Goal: Task Accomplishment & Management: Use online tool/utility

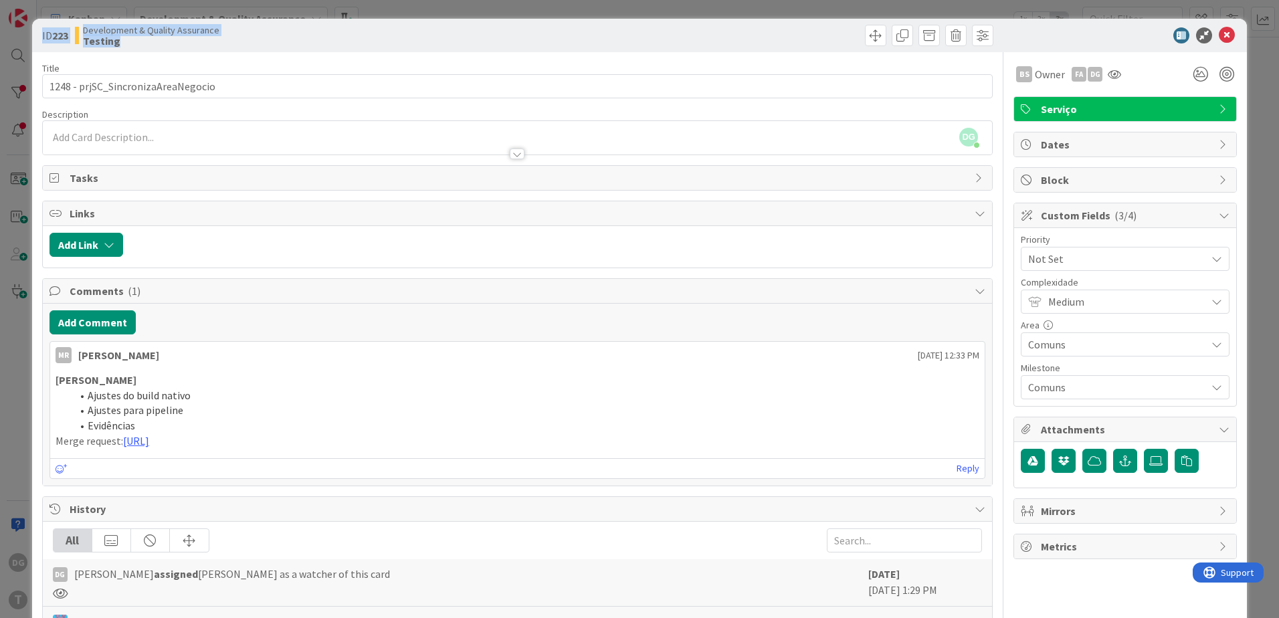
drag, startPoint x: 122, startPoint y: 39, endPoint x: 39, endPoint y: 31, distance: 84.0
click at [39, 31] on div "ID 223 Development & Quality Assurance Testing" at bounding box center [639, 35] width 1214 height 33
copy div "ID 223 Development & Quality Assurance Testing"
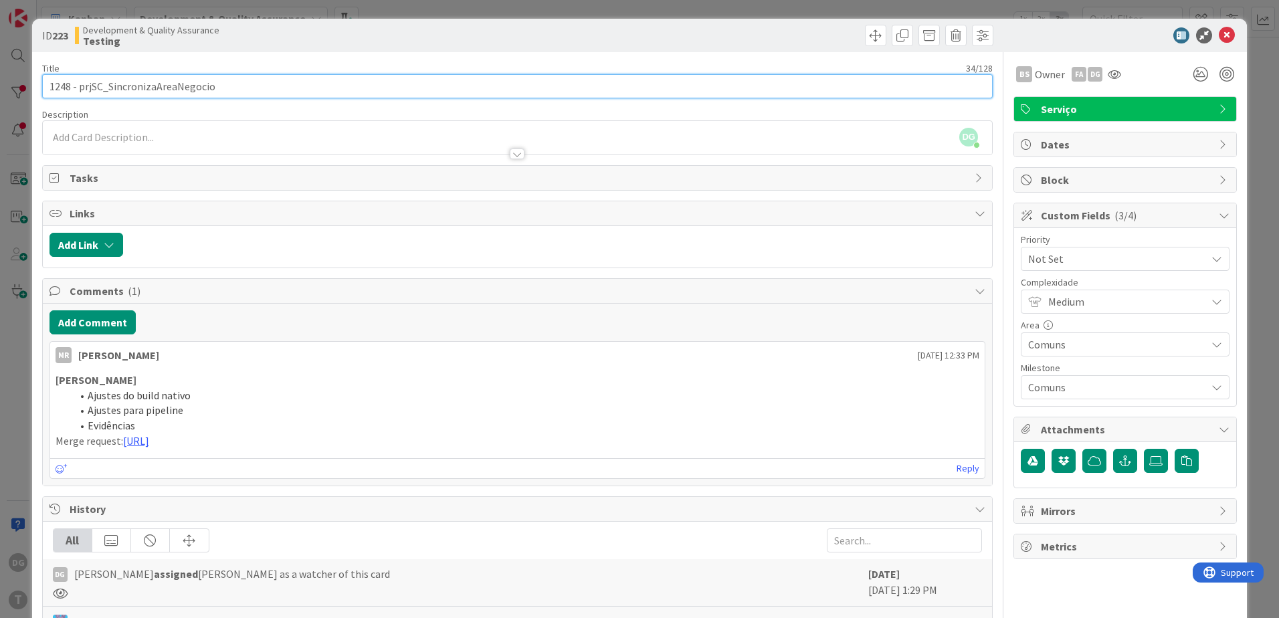
drag, startPoint x: 245, startPoint y: 84, endPoint x: 42, endPoint y: 77, distance: 202.7
click at [42, 77] on input "1248 - prjSC_SincronizaAreaNegocio" at bounding box center [517, 86] width 950 height 24
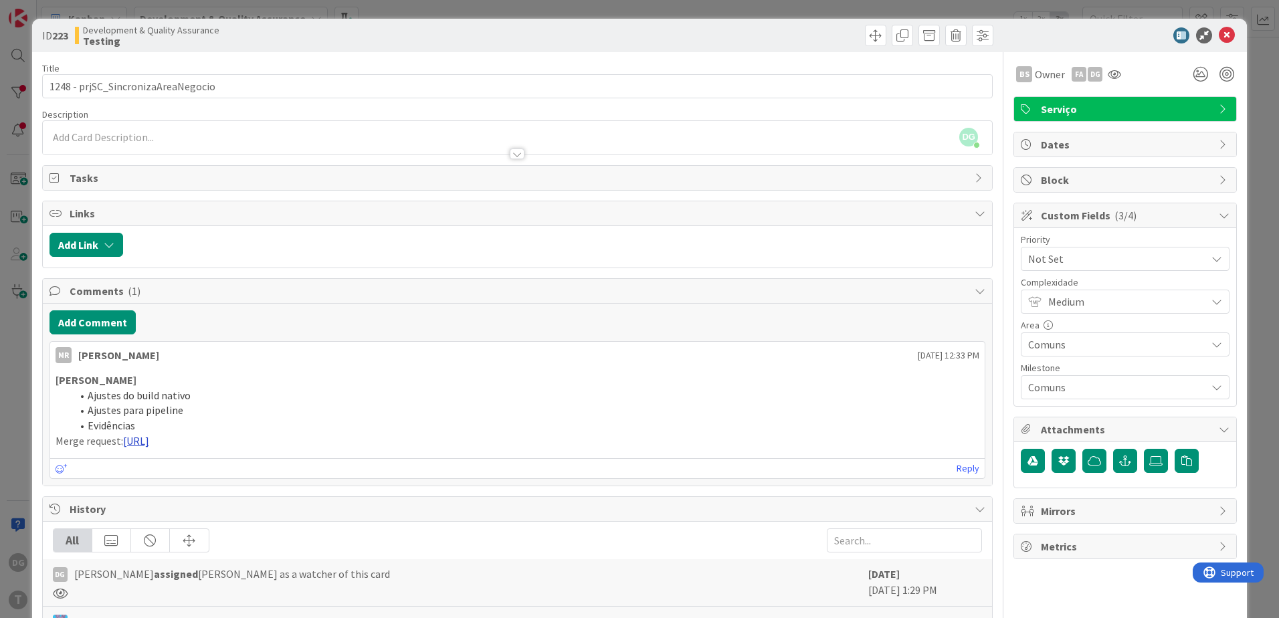
drag, startPoint x: 122, startPoint y: 443, endPoint x: 517, endPoint y: 440, distance: 394.5
click at [517, 440] on p "Merge request: [URL]" at bounding box center [517, 440] width 923 height 15
copy p "[URL]"
click at [149, 440] on link "[URL]" at bounding box center [136, 440] width 26 height 13
click at [1218, 32] on icon at bounding box center [1226, 35] width 16 height 16
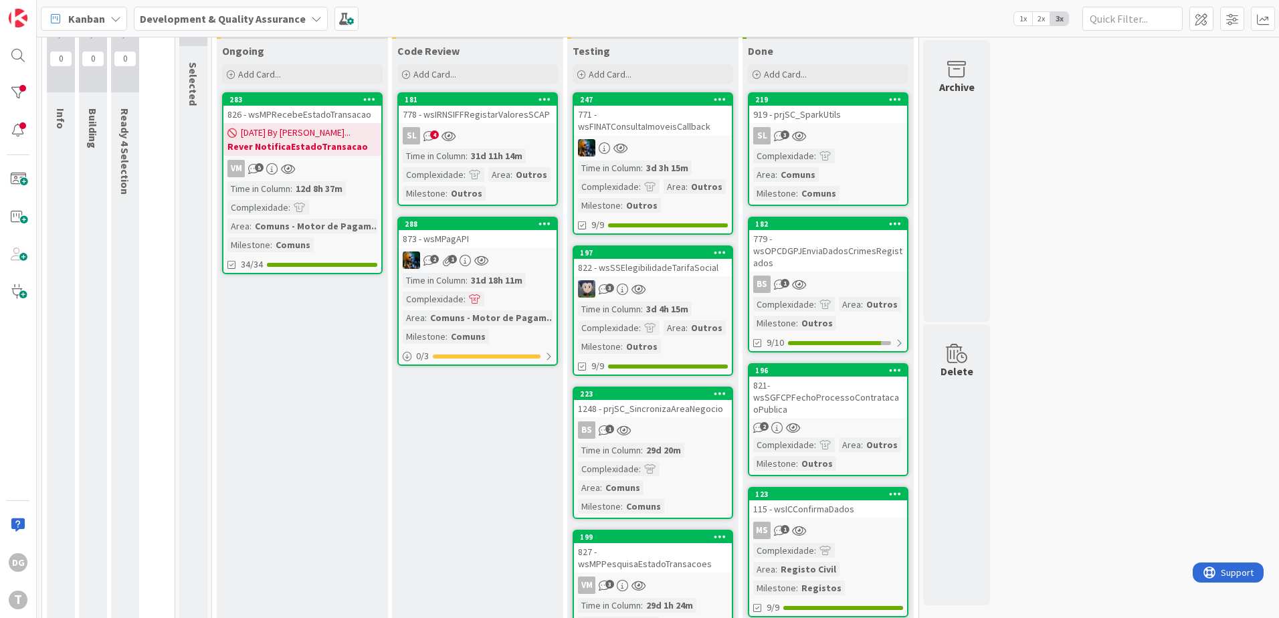
scroll to position [67, 0]
click at [708, 286] on div "3" at bounding box center [653, 289] width 158 height 17
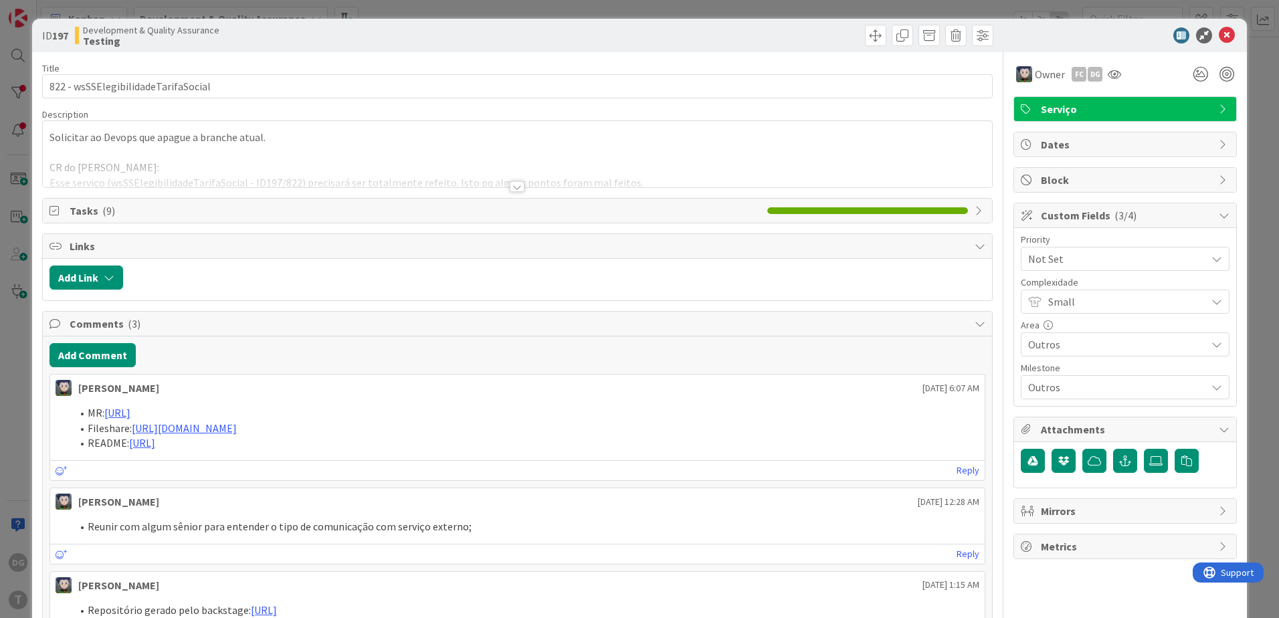
click at [510, 189] on div at bounding box center [517, 186] width 15 height 11
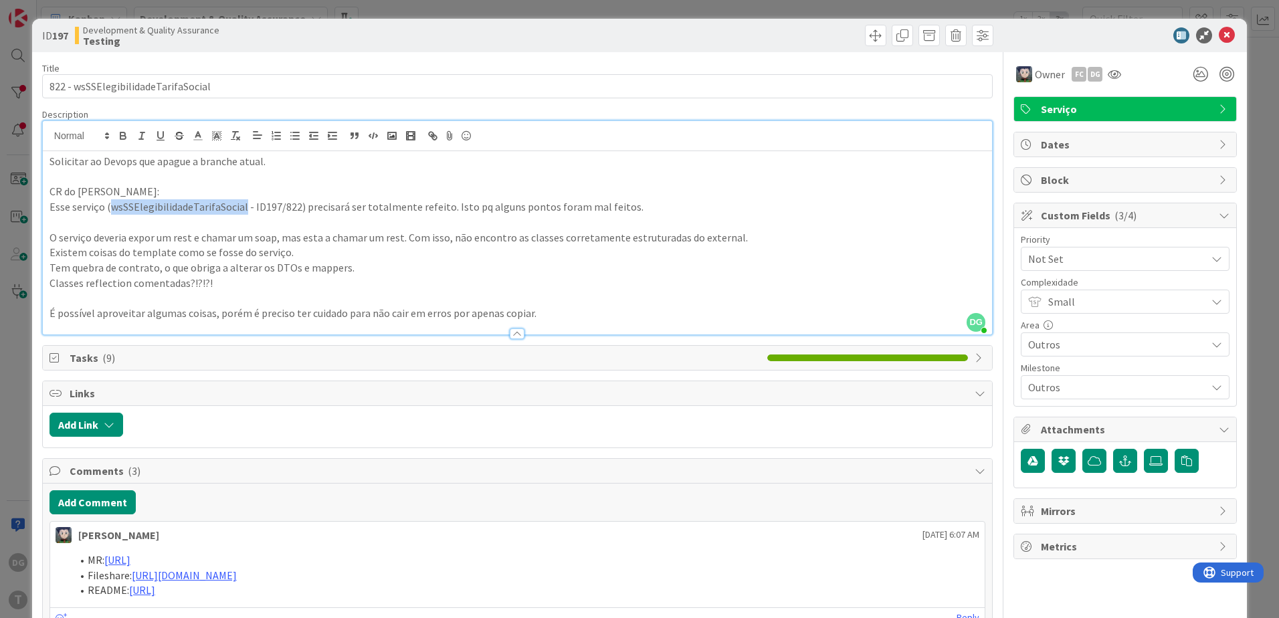
drag, startPoint x: 108, startPoint y: 207, endPoint x: 241, endPoint y: 206, distance: 133.7
click at [241, 206] on p "Esse serviço (wsSSElegibilidadeTarifaSocial - ID197/822) precisará ser totalmen…" at bounding box center [516, 206] width 935 height 15
copy p "wsSSElegibilidadeTarifaSocial"
click at [869, 33] on span at bounding box center [875, 35] width 21 height 21
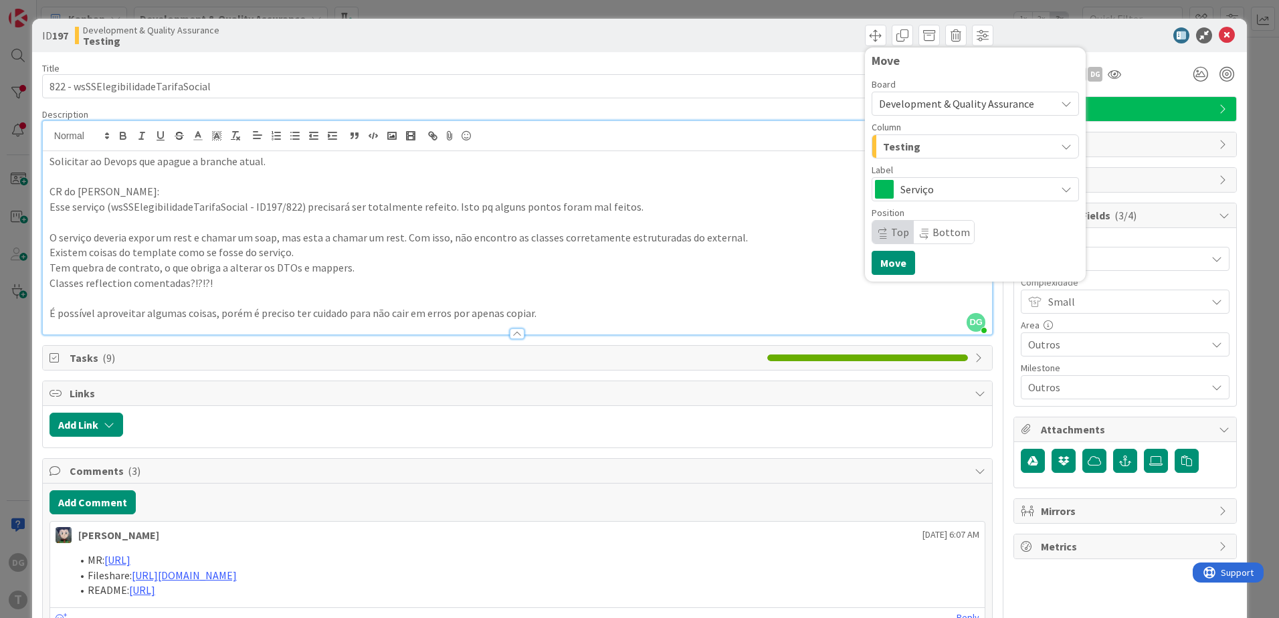
click at [909, 144] on div "Testing" at bounding box center [967, 146] width 176 height 21
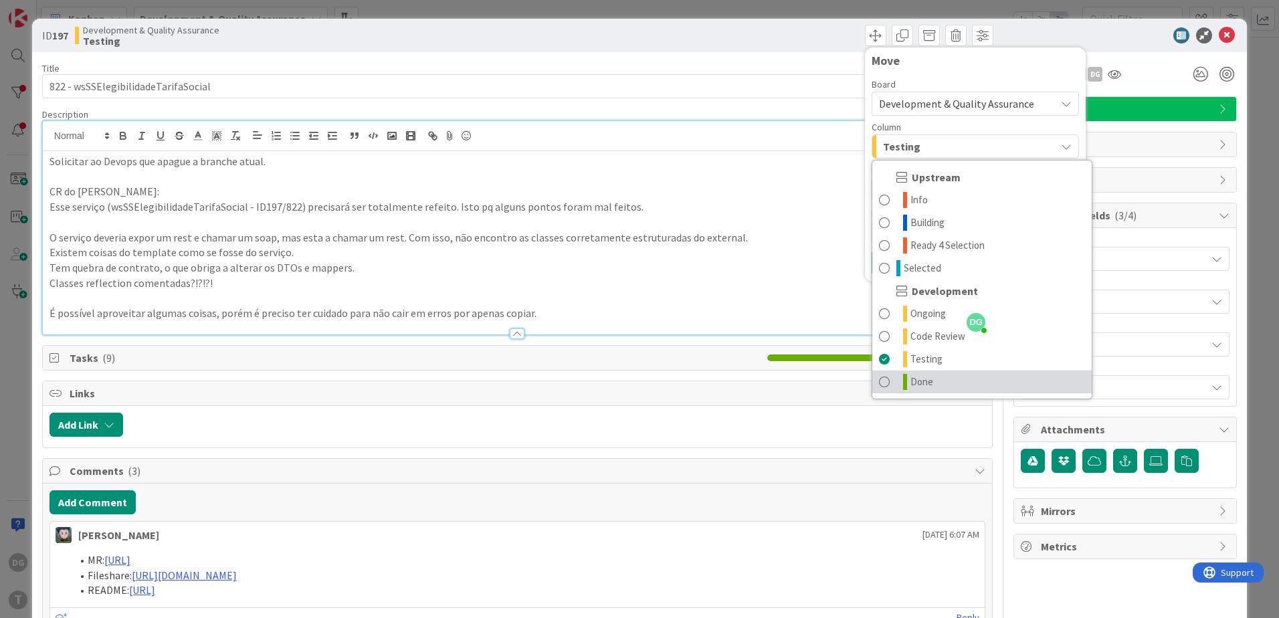
click at [937, 375] on link "Done" at bounding box center [981, 381] width 219 height 23
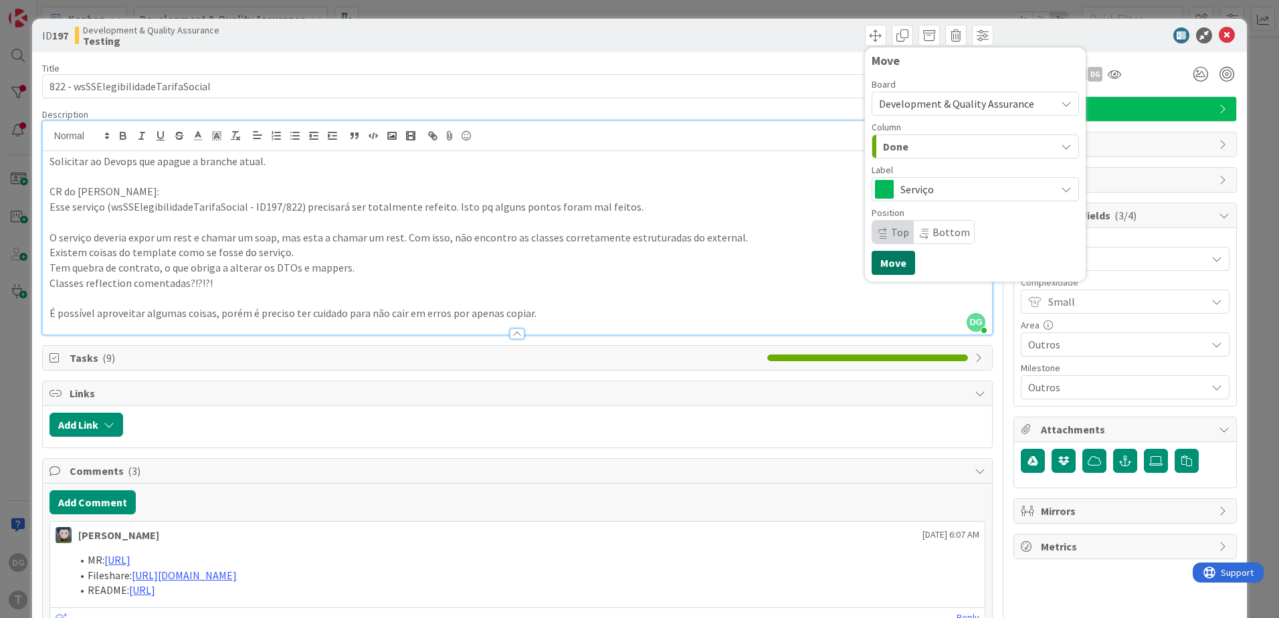
click at [887, 263] on button "Move" at bounding box center [892, 263] width 43 height 24
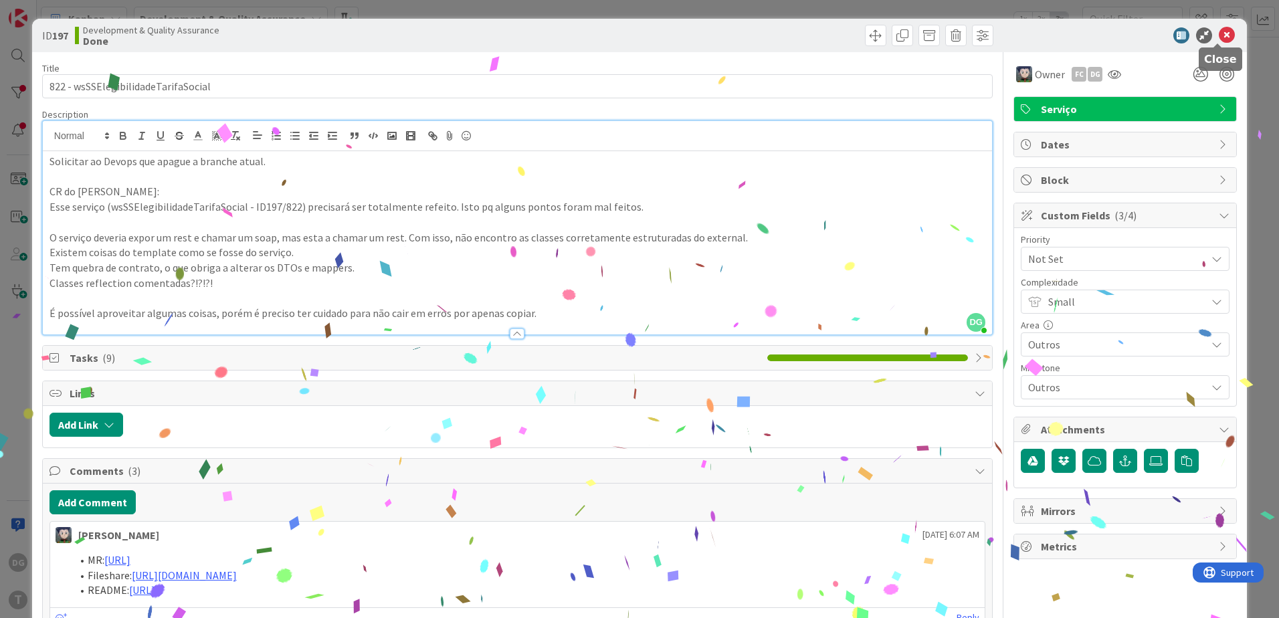
click at [1218, 37] on icon at bounding box center [1226, 35] width 16 height 16
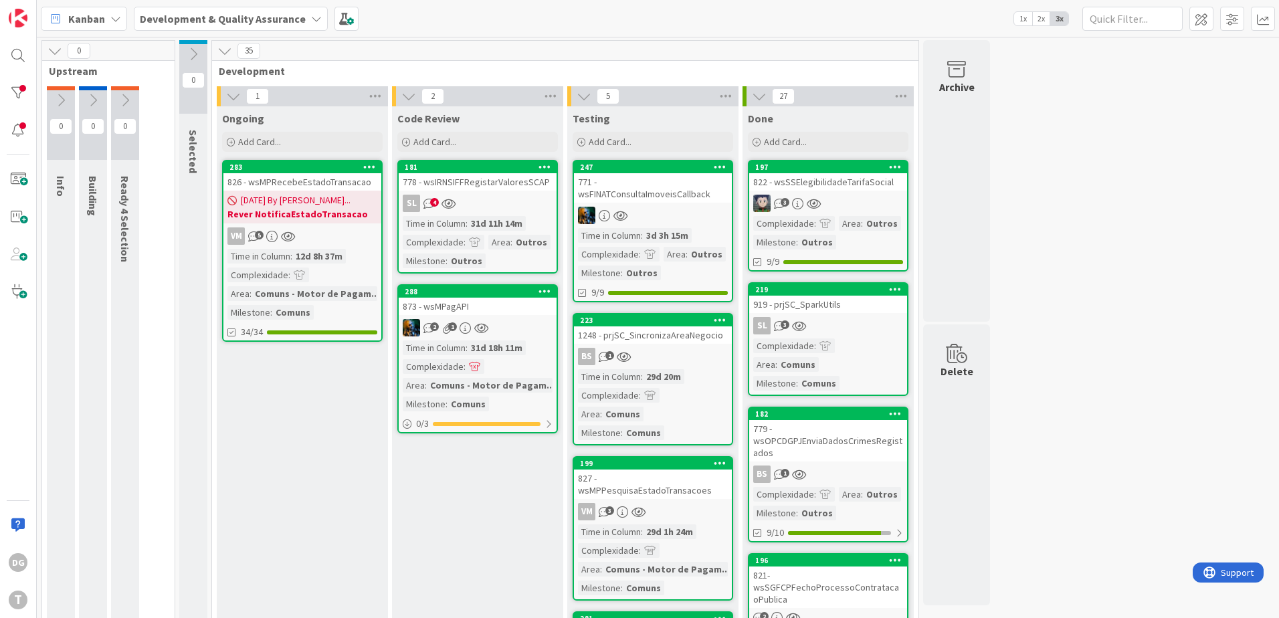
click at [674, 229] on div "3d 3h 15m" at bounding box center [667, 235] width 49 height 15
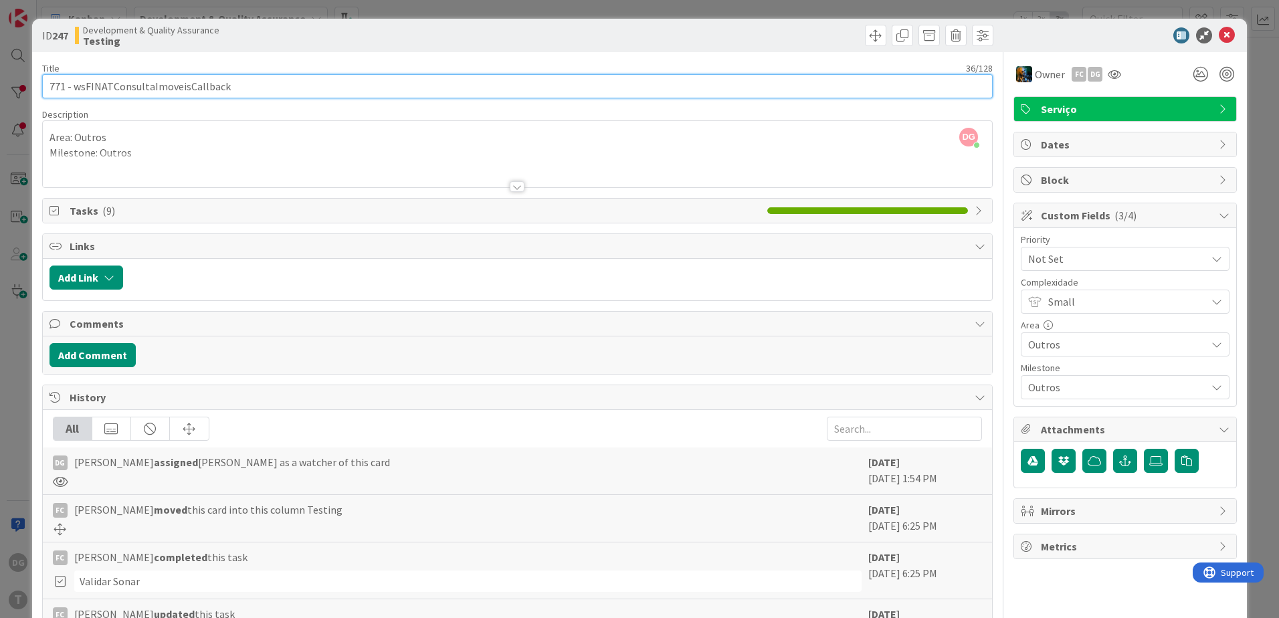
drag, startPoint x: 251, startPoint y: 89, endPoint x: 73, endPoint y: 87, distance: 178.6
click at [73, 87] on input "771 - wsFINATConsultaImoveisCallback" at bounding box center [517, 86] width 950 height 24
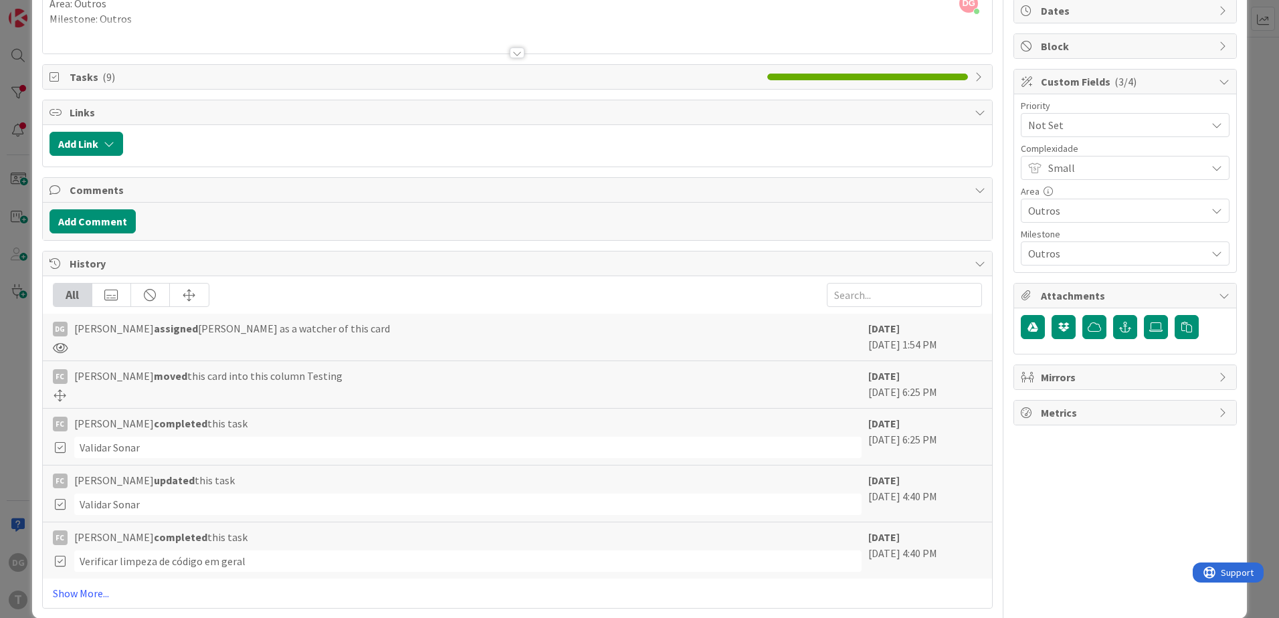
scroll to position [153, 0]
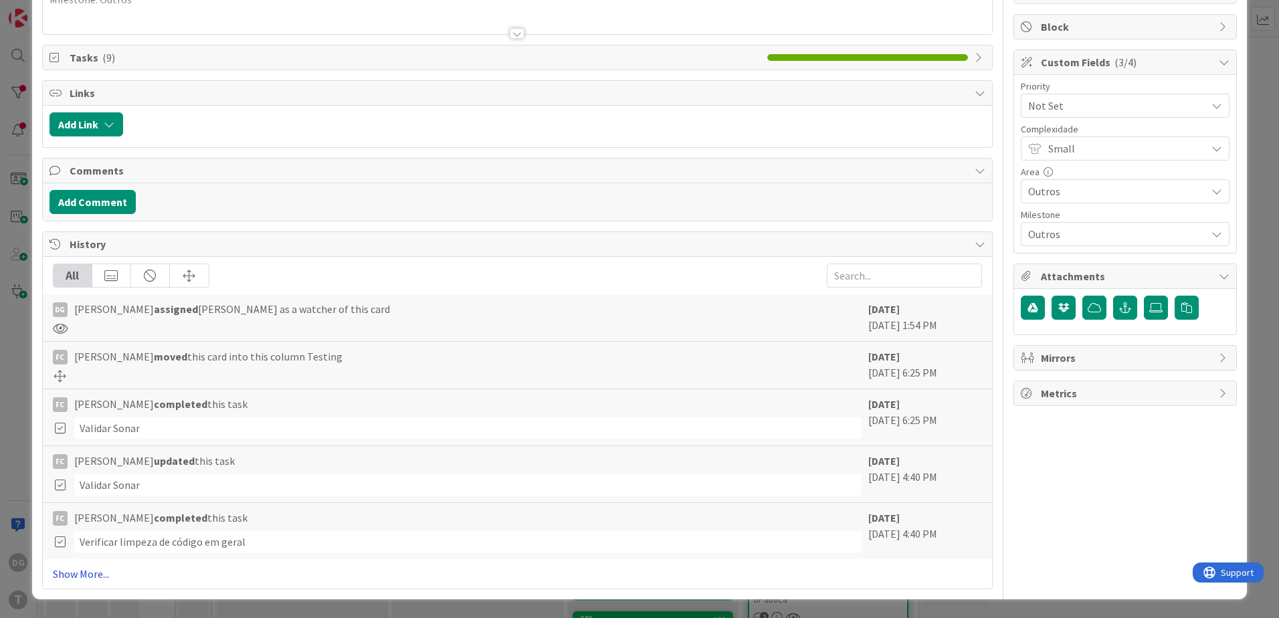
click at [97, 579] on link "Show More..." at bounding box center [517, 574] width 929 height 16
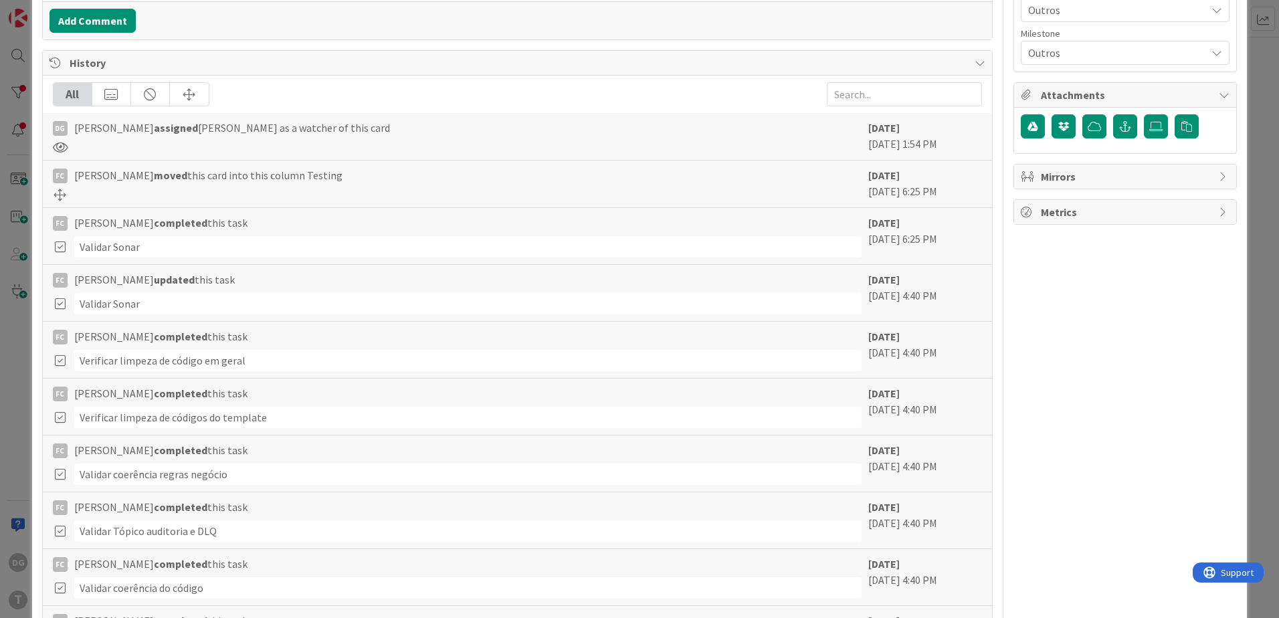
scroll to position [0, 0]
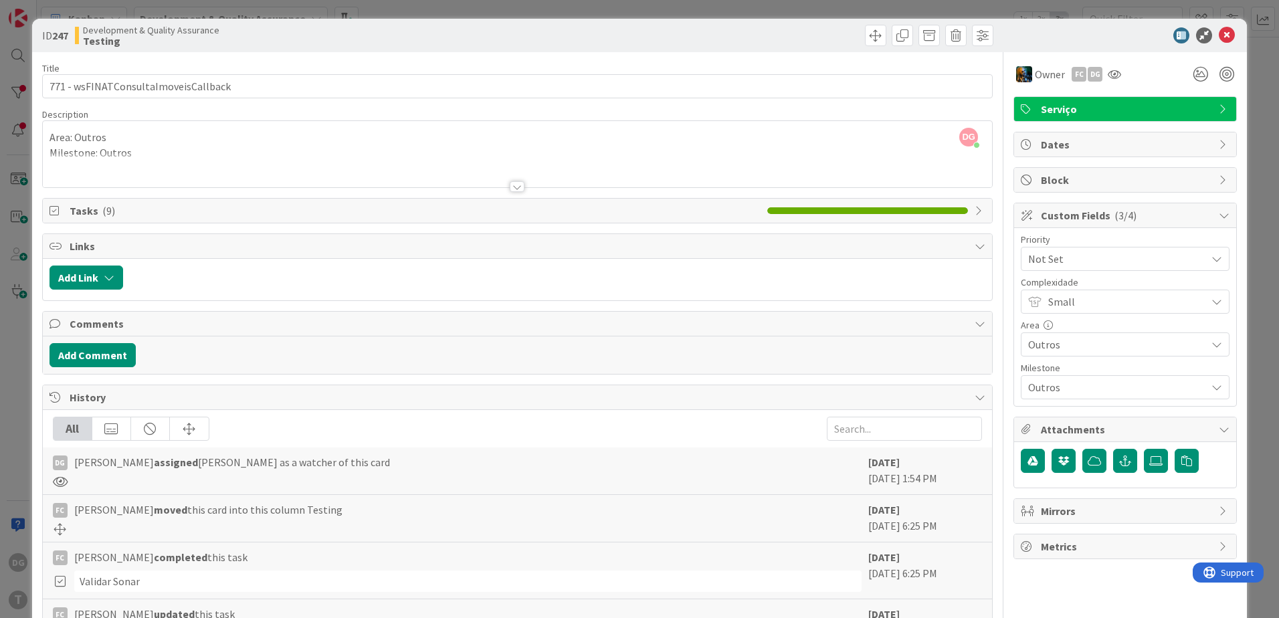
click at [457, 171] on div at bounding box center [517, 170] width 949 height 34
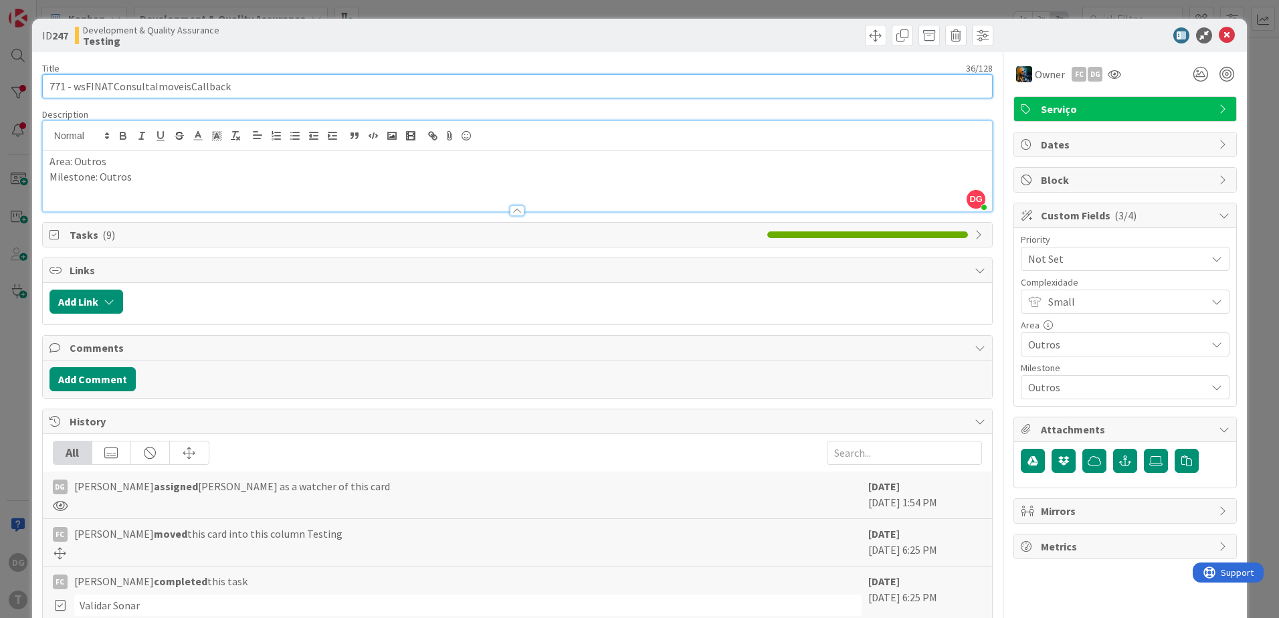
drag, startPoint x: 257, startPoint y: 84, endPoint x: 72, endPoint y: 84, distance: 184.6
click at [72, 84] on input "771 - wsFINATConsultaImoveisCallback" at bounding box center [517, 86] width 950 height 24
